Goal: Information Seeking & Learning: Learn about a topic

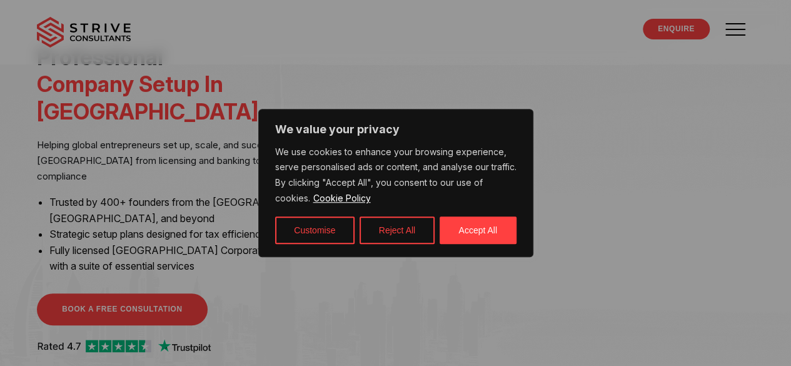
scroll to position [250, 0]
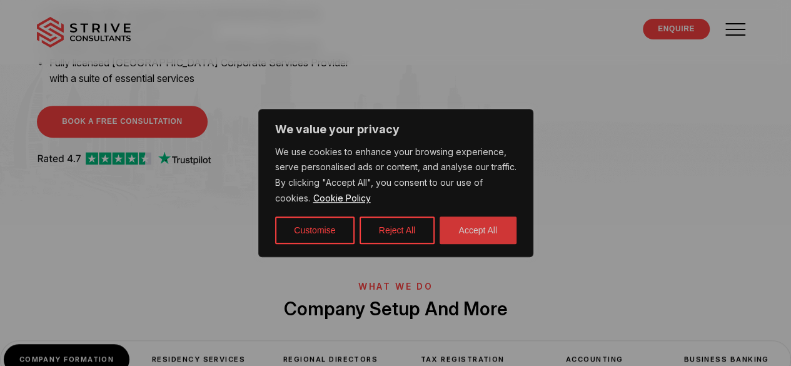
click at [475, 222] on button "Accept All" at bounding box center [478, 230] width 77 height 28
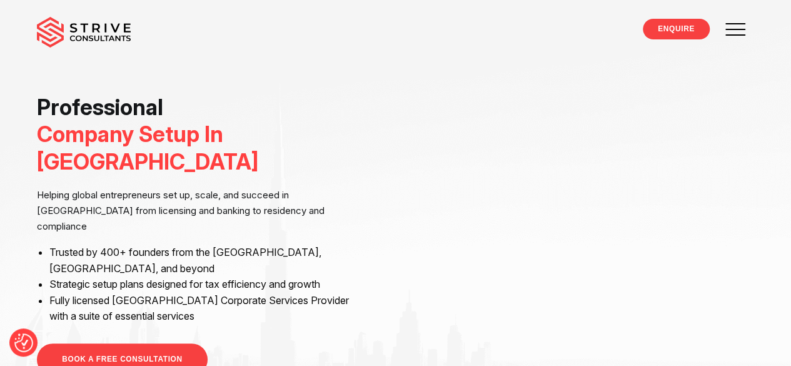
scroll to position [0, 0]
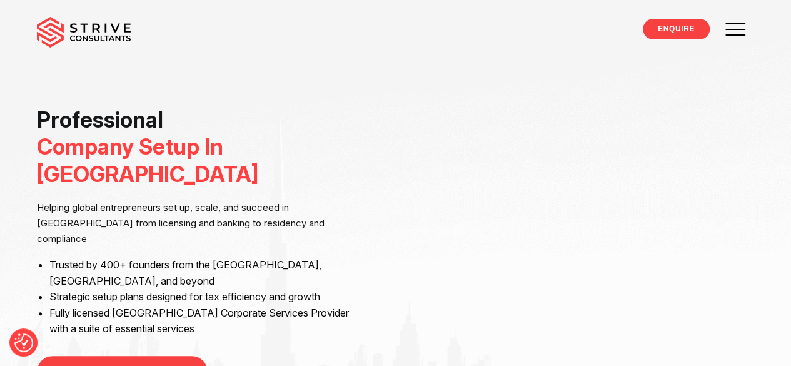
click at [83, 32] on img at bounding box center [84, 32] width 94 height 31
